Goal: Find specific page/section: Find specific page/section

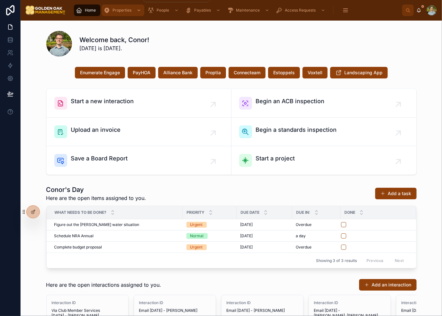
click at [132, 12] on div "Properties" at bounding box center [123, 10] width 39 height 10
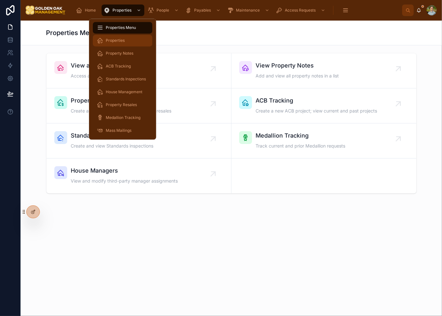
click at [132, 37] on div "Properties" at bounding box center [123, 40] width 52 height 10
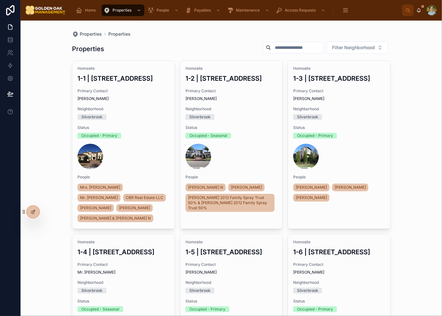
click at [309, 49] on input "text" at bounding box center [297, 47] width 53 height 9
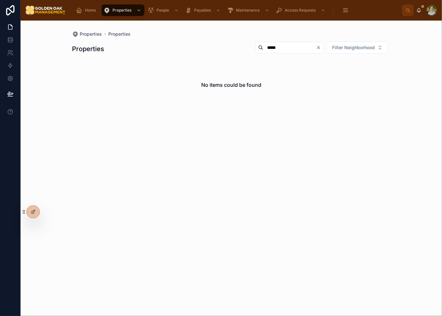
type input "*****"
click at [320, 46] on icon "Clear" at bounding box center [318, 47] width 3 height 3
click at [351, 31] on div "Properties Properties Properties Filter Neighborhood No items could be found" at bounding box center [231, 75] width 329 height 109
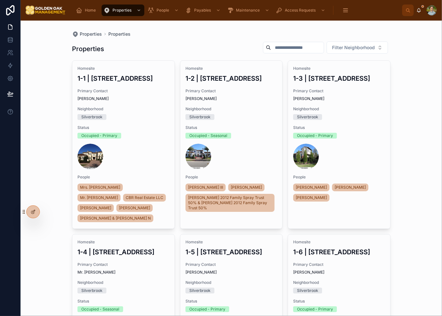
click at [430, 70] on div "Properties Properties Properties Filter Neighborhood Homesite 1-1 | [STREET_ADD…" at bounding box center [232, 169] width 422 height 296
click at [409, 87] on div "Properties Properties Properties Filter Neighborhood Homesite 1-1 | [STREET_ADD…" at bounding box center [232, 169] width 422 height 296
click at [399, 103] on div "Properties Properties Properties Filter Neighborhood Homesite 1-1 | [STREET_ADD…" at bounding box center [232, 169] width 422 height 296
click at [403, 69] on div "Properties Properties Properties Filter Neighborhood Homesite 1-1 | [STREET_ADD…" at bounding box center [232, 169] width 422 height 296
click at [403, 92] on div "Properties Properties Properties Filter Neighborhood Homesite 1-1 | [STREET_ADD…" at bounding box center [232, 169] width 422 height 296
